Goal: Check status: Check status

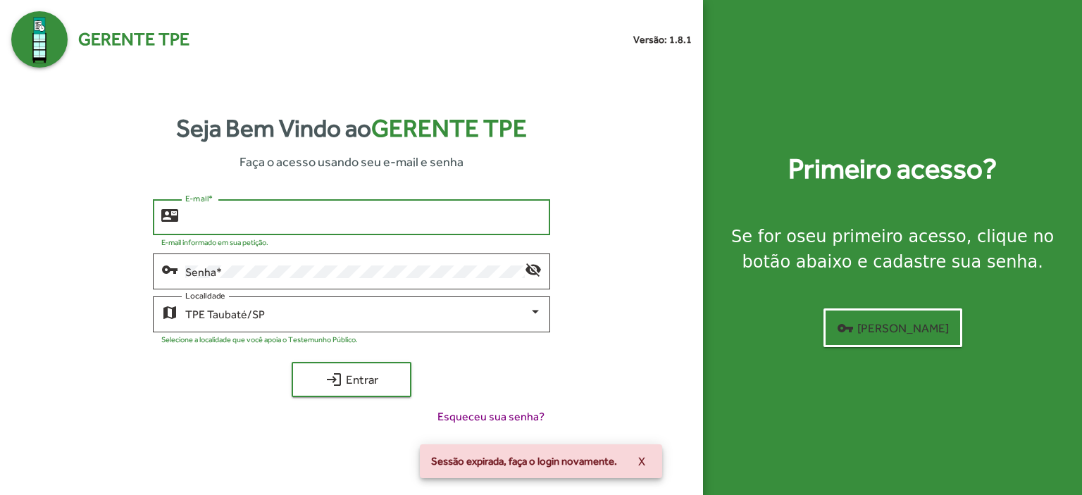
click at [192, 216] on input "E-mail *" at bounding box center [363, 217] width 356 height 13
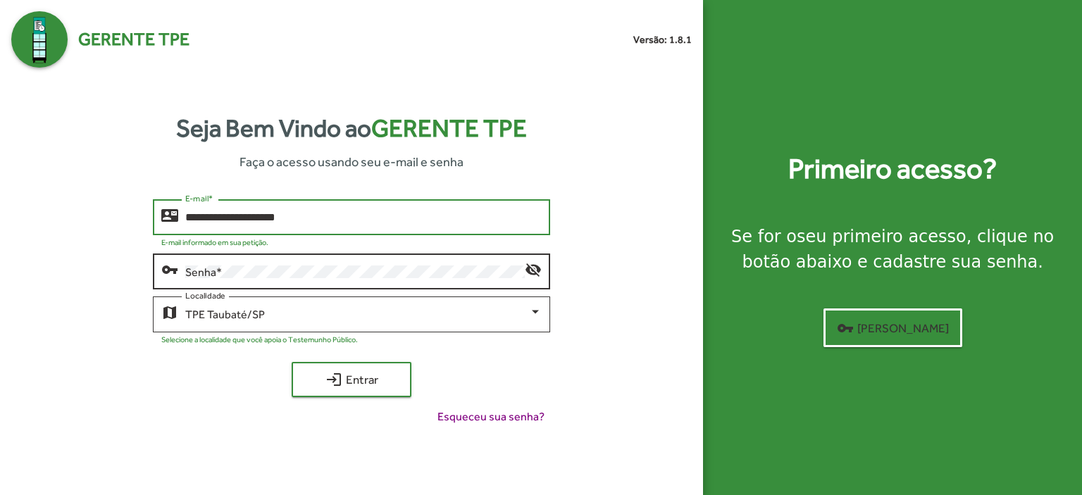
type input "**********"
click at [203, 262] on div "Senha *" at bounding box center [355, 270] width 340 height 39
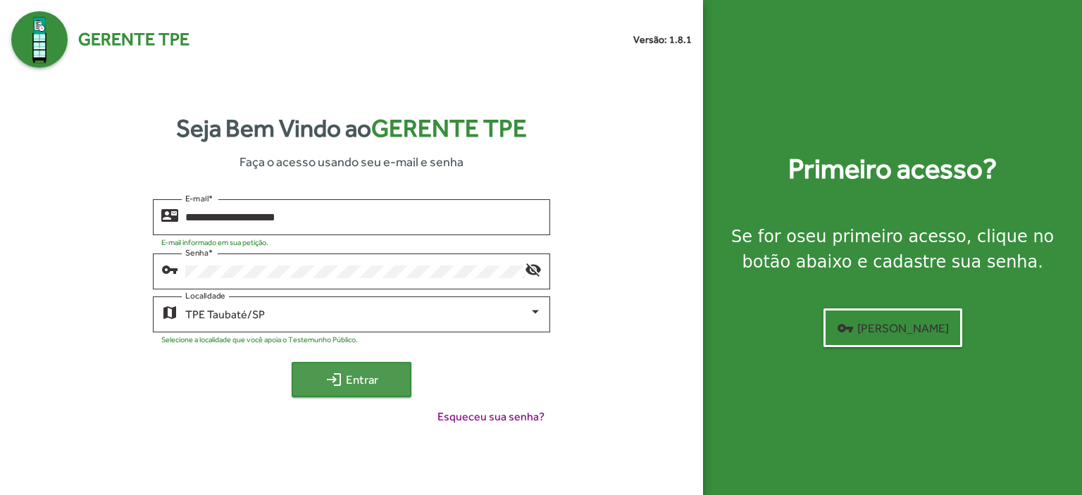
click at [355, 382] on span "login Entrar" at bounding box center [351, 379] width 94 height 25
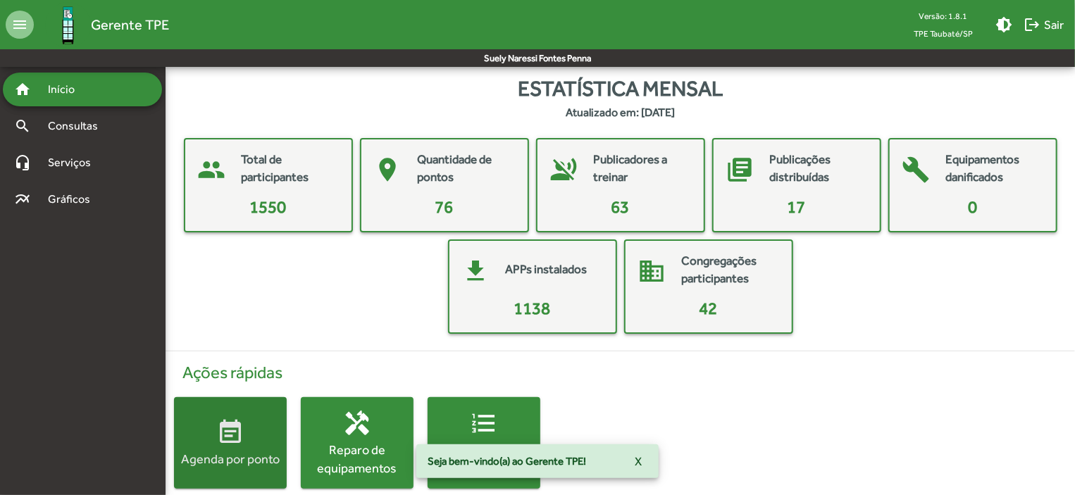
click at [253, 416] on button "event_note Agenda por ponto" at bounding box center [230, 443] width 113 height 92
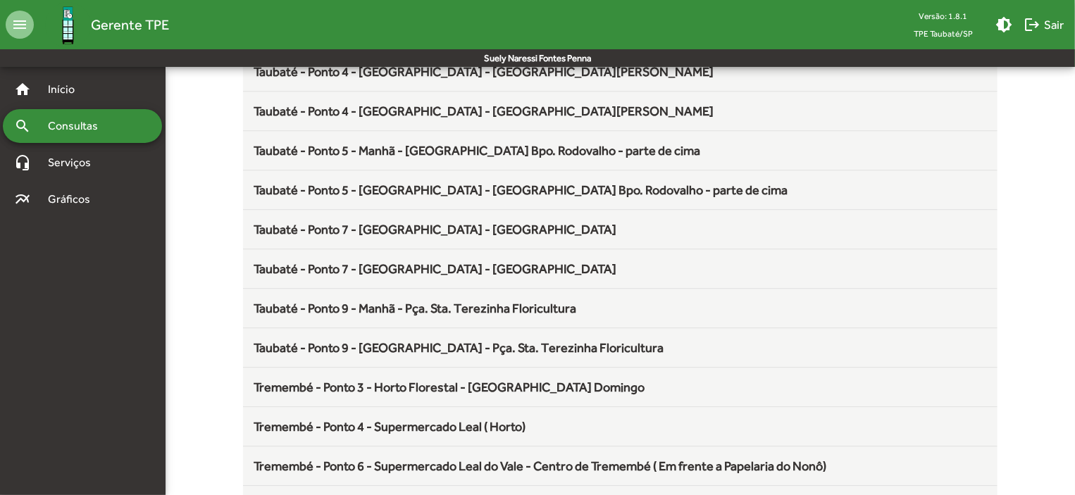
scroll to position [1857, 0]
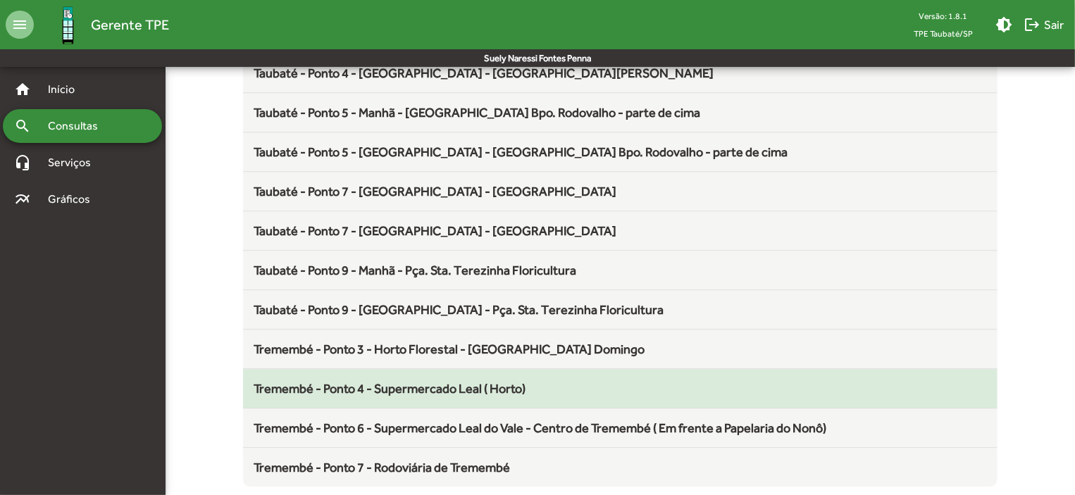
click at [454, 385] on span "Tremembé - Ponto 4 - Supermercado Leal ( Horto)" at bounding box center [390, 388] width 272 height 15
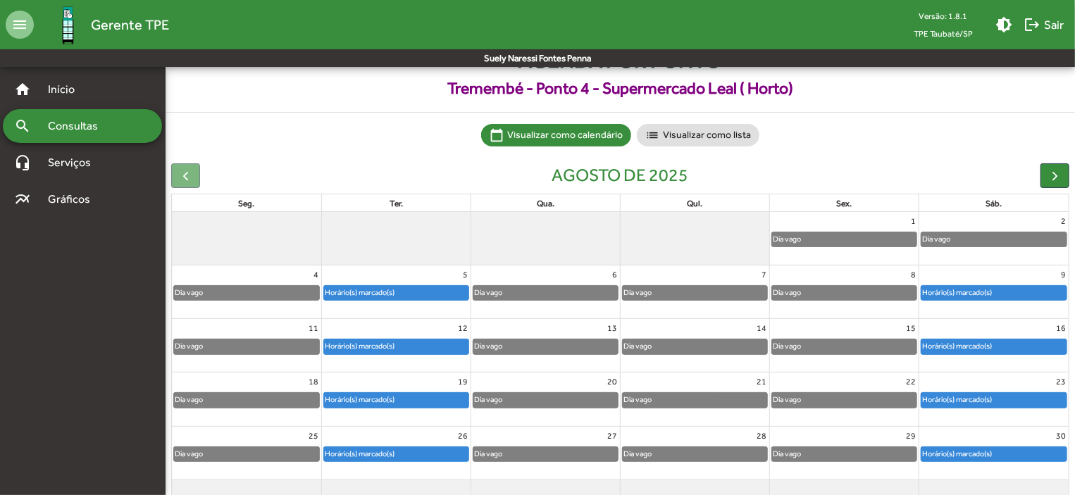
scroll to position [87, 0]
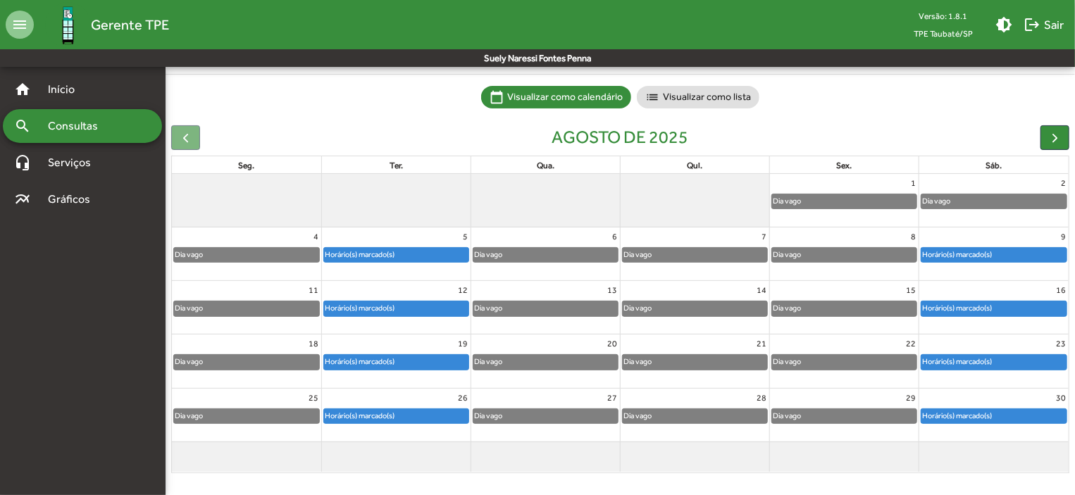
click at [418, 416] on div "Horário(s) marcado(s)" at bounding box center [396, 416] width 144 height 14
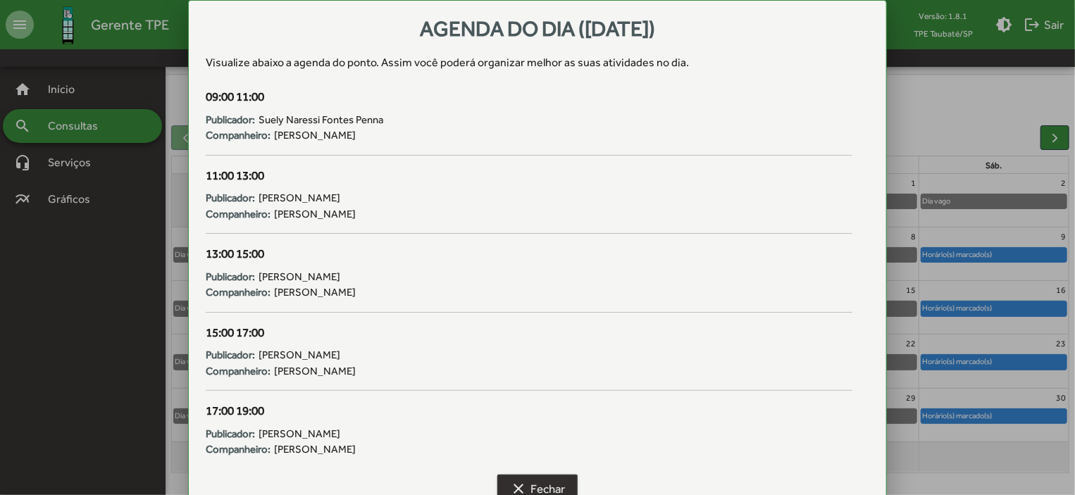
click at [560, 490] on span "clear Fechar" at bounding box center [537, 488] width 55 height 25
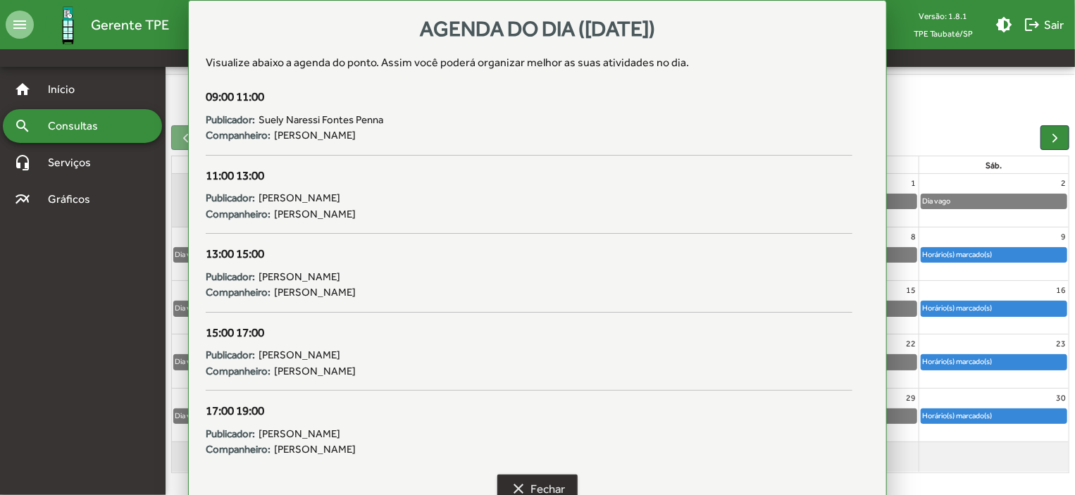
scroll to position [87, 0]
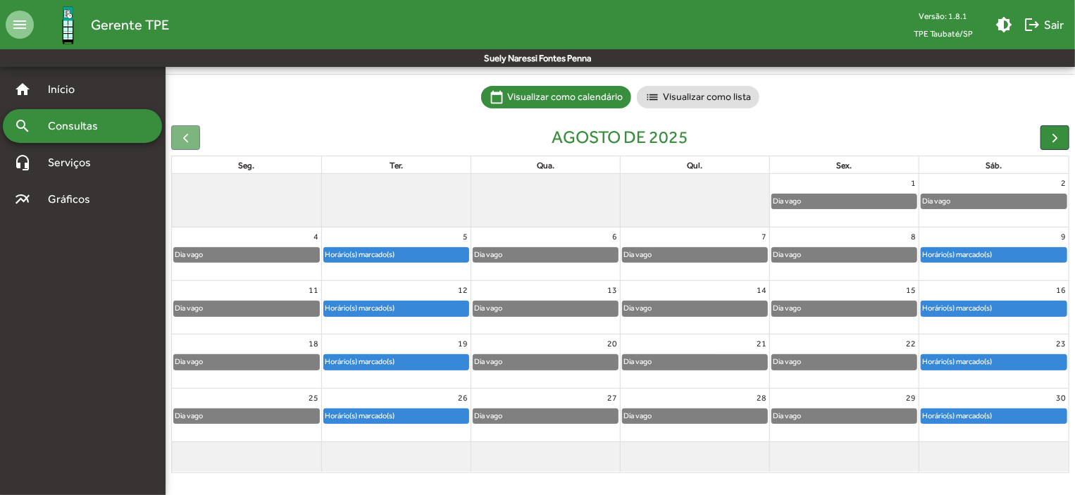
click at [986, 413] on div "Horário(s) marcado(s)" at bounding box center [956, 415] width 71 height 13
